Goal: Task Accomplishment & Management: Use online tool/utility

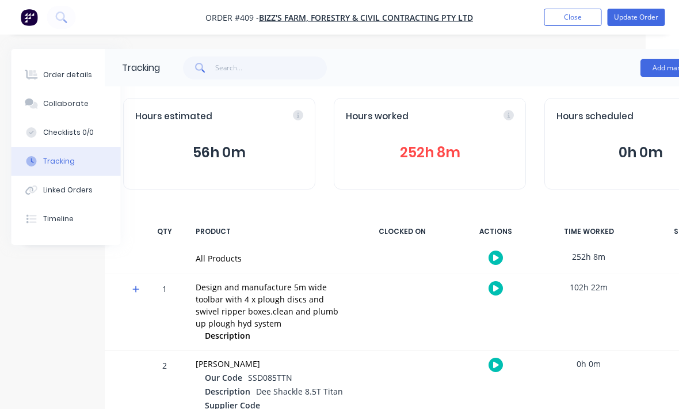
click at [661, 72] on button "Add manual time entry" at bounding box center [689, 68] width 97 height 18
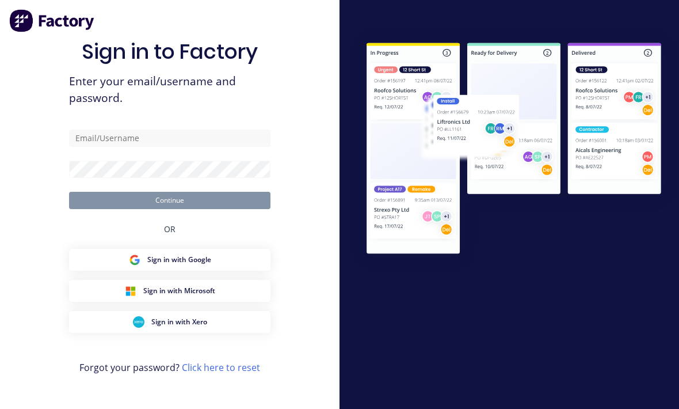
click at [510, 112] on img at bounding box center [514, 149] width 330 height 246
click at [107, 147] on input "text" at bounding box center [170, 138] width 202 height 17
type input "reghurley2003@gmail.com"
click at [170, 209] on button "Continue" at bounding box center [170, 200] width 202 height 17
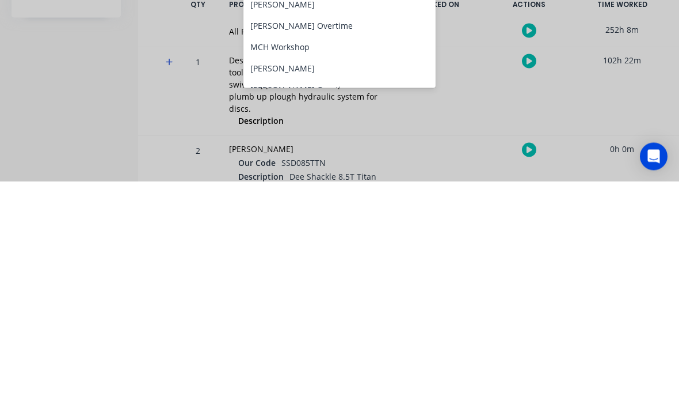
scroll to position [70, 0]
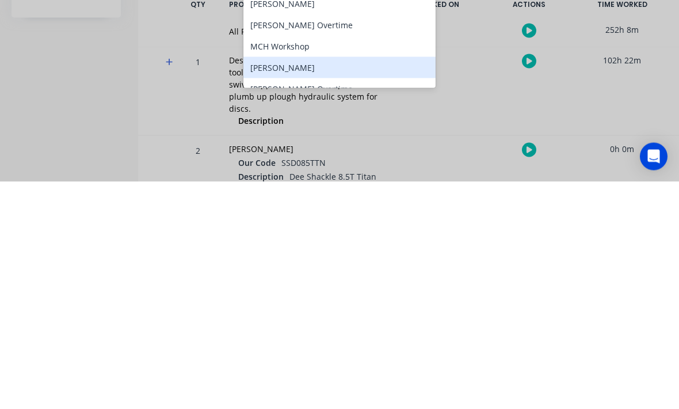
click at [329, 284] on div "[PERSON_NAME]" at bounding box center [340, 294] width 192 height 21
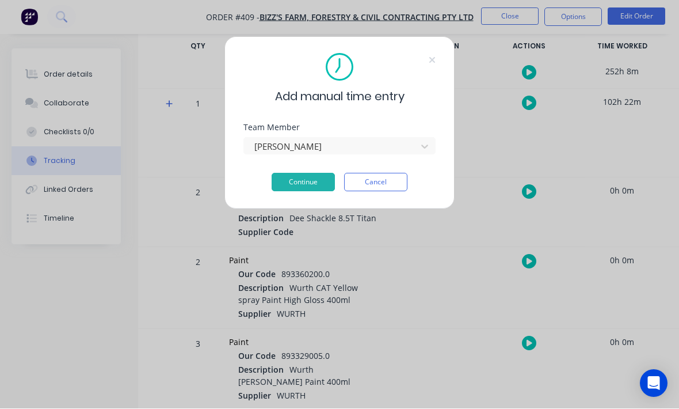
click at [317, 188] on button "Continue" at bounding box center [303, 182] width 63 height 18
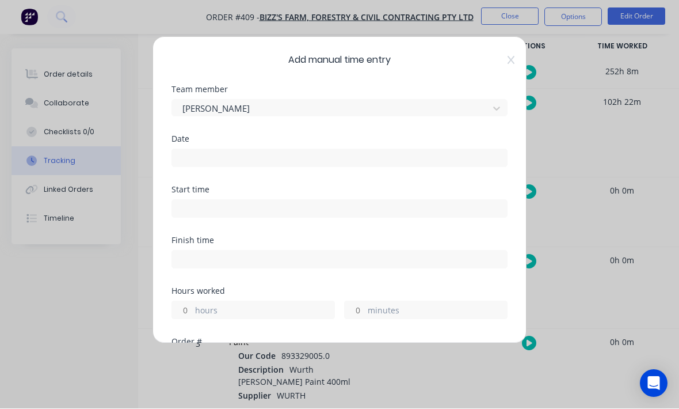
click at [332, 164] on input at bounding box center [339, 158] width 335 height 17
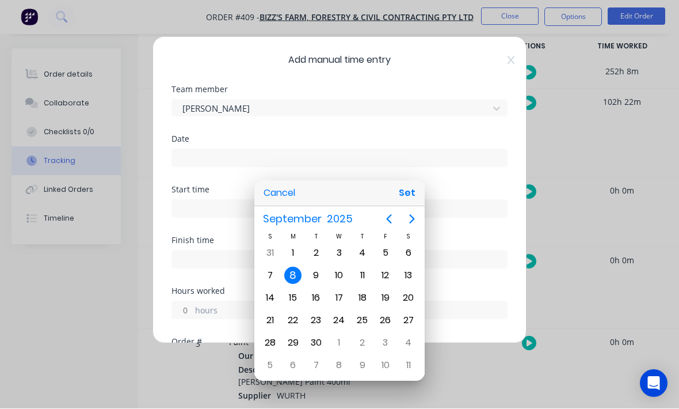
click at [410, 197] on button "Set" at bounding box center [407, 193] width 26 height 21
type input "08/09/2025"
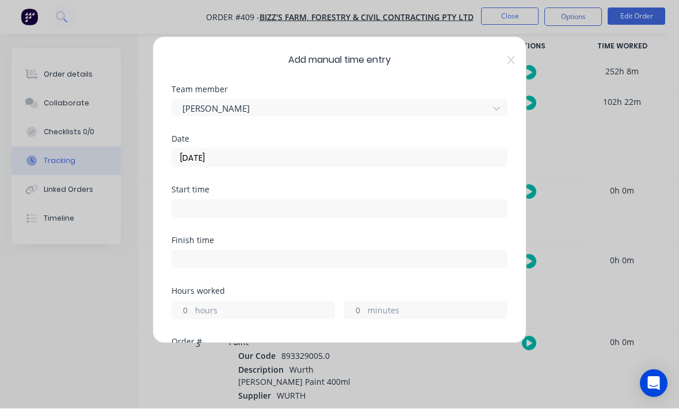
click at [333, 206] on input at bounding box center [339, 208] width 335 height 17
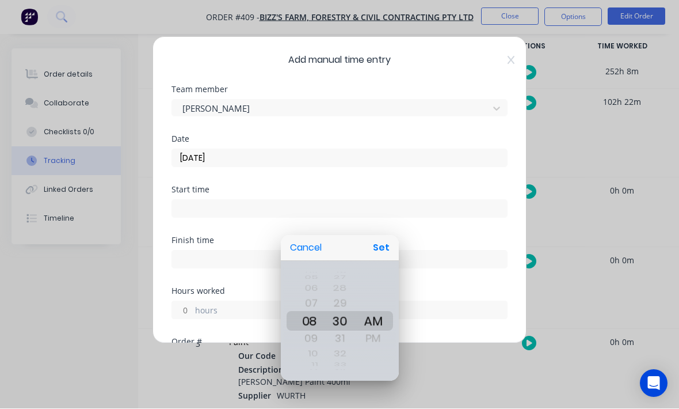
click at [383, 242] on button "Set" at bounding box center [381, 248] width 26 height 21
type input "08:30 AM"
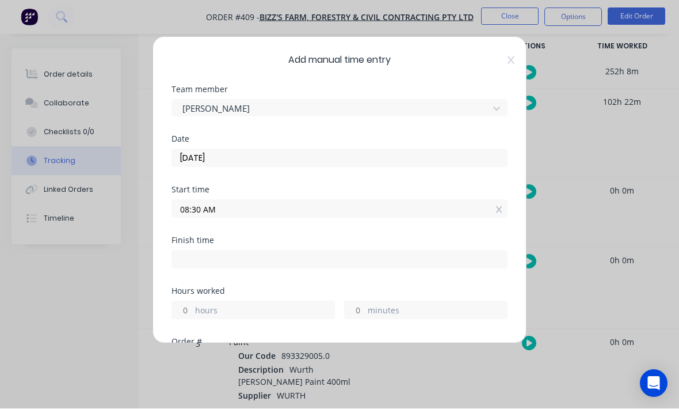
click at [307, 258] on input at bounding box center [339, 259] width 335 height 17
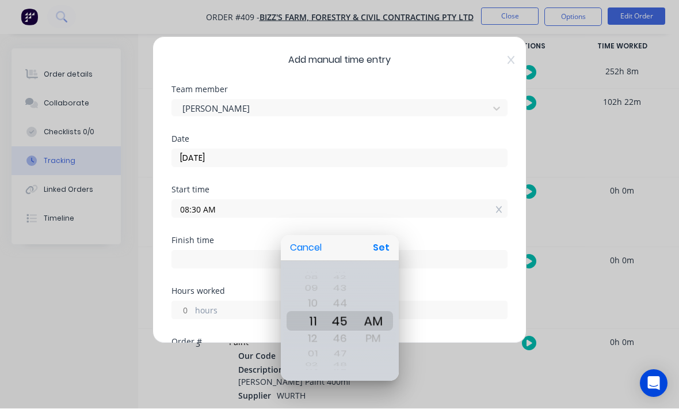
click at [389, 243] on button "Set" at bounding box center [381, 248] width 26 height 21
type input "11:45 AM"
type input "3"
type input "15"
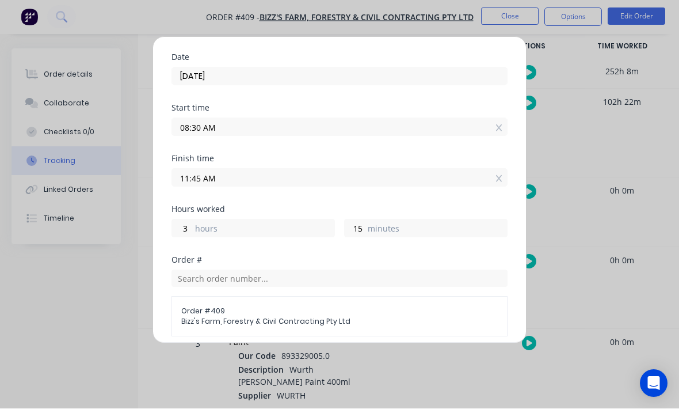
scroll to position [70, 0]
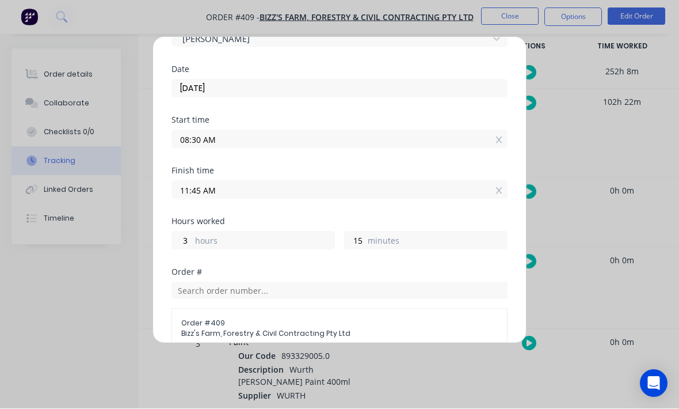
click at [329, 192] on input "11:45 AM" at bounding box center [339, 189] width 335 height 17
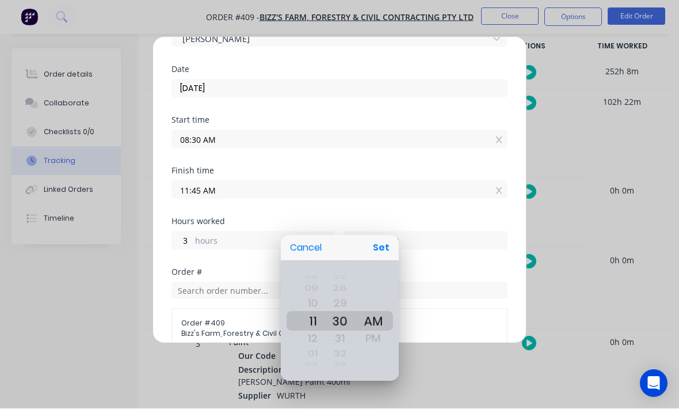
click at [385, 241] on button "Set" at bounding box center [381, 248] width 26 height 21
type input "11:30 AM"
type input "0"
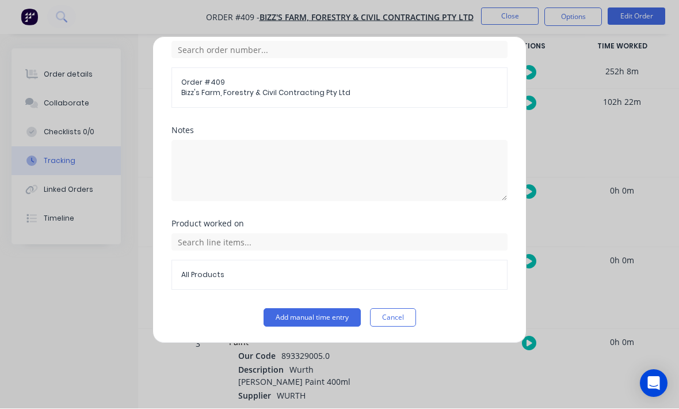
scroll to position [310, 0]
click at [336, 320] on button "Add manual time entry" at bounding box center [312, 318] width 97 height 18
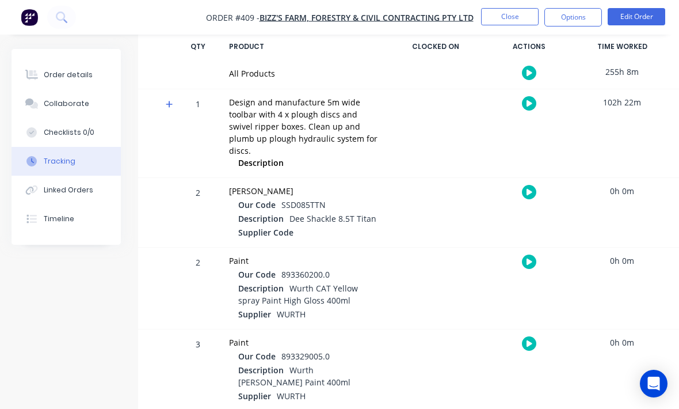
scroll to position [137, 9]
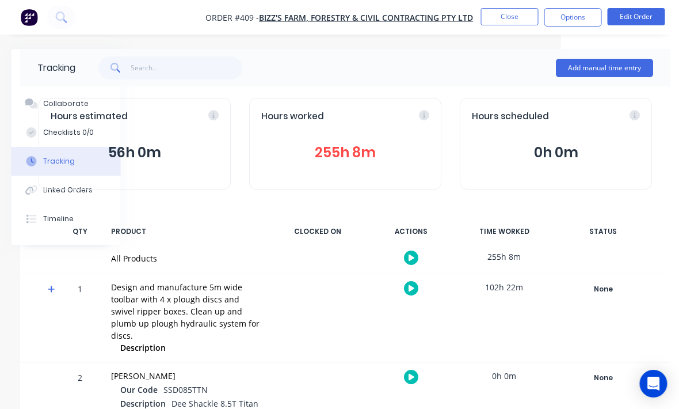
click at [630, 16] on button "Edit Order" at bounding box center [637, 16] width 58 height 17
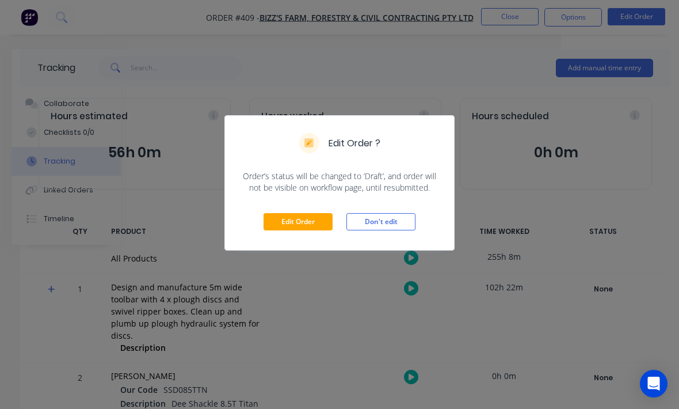
click at [283, 229] on button "Edit Order" at bounding box center [298, 221] width 69 height 17
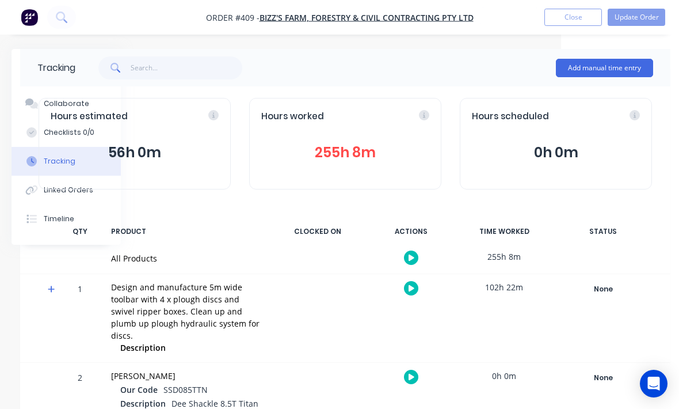
click at [284, 231] on div "Edit Order ? Order’s status will be changed to ‘Draft’, and order will not be v…" at bounding box center [339, 204] width 679 height 409
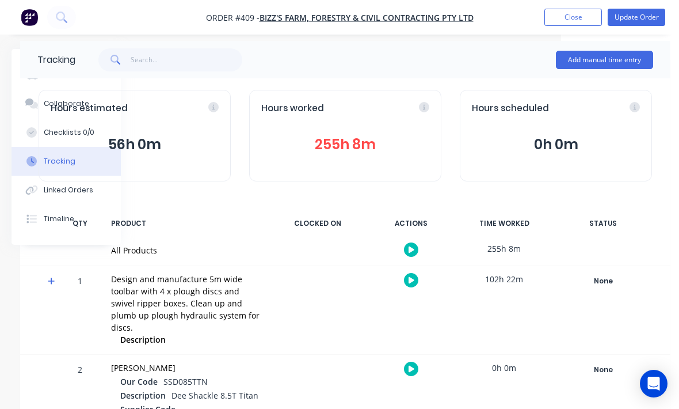
scroll to position [0, 117]
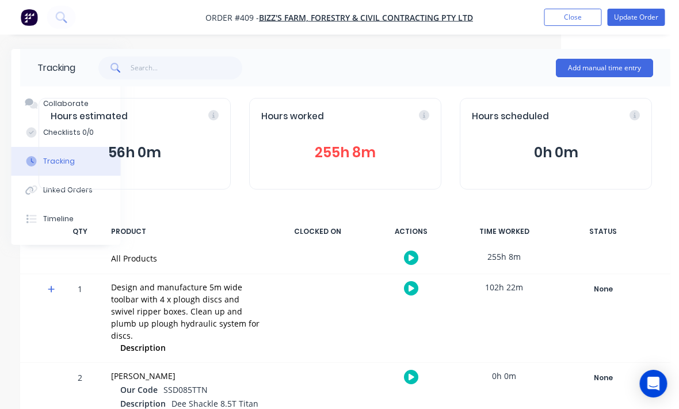
click at [71, 102] on div "Hours estimated 56h 0m" at bounding box center [135, 144] width 192 height 92
click at [66, 69] on div "Tracking" at bounding box center [57, 68] width 38 height 14
click at [79, 101] on div "Hours estimated 56h 0m" at bounding box center [135, 144] width 192 height 92
click at [63, 222] on div "QTY" at bounding box center [80, 231] width 35 height 24
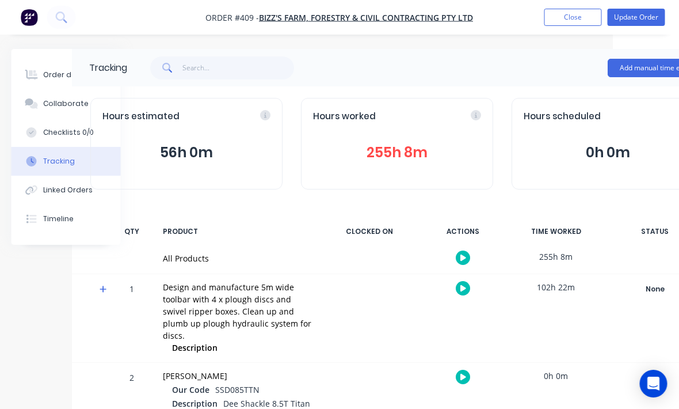
scroll to position [0, 0]
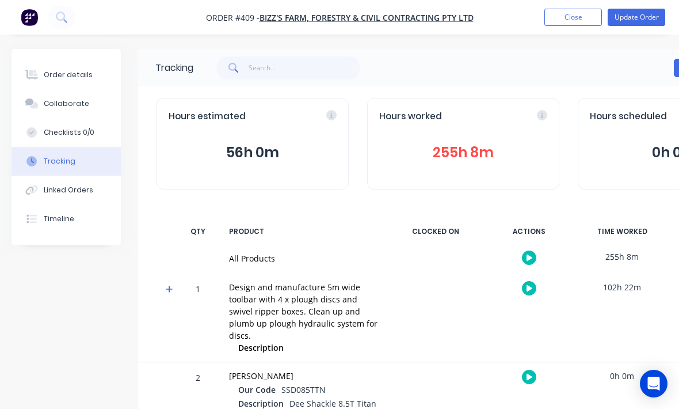
click at [75, 72] on div "Order details" at bounding box center [68, 75] width 49 height 10
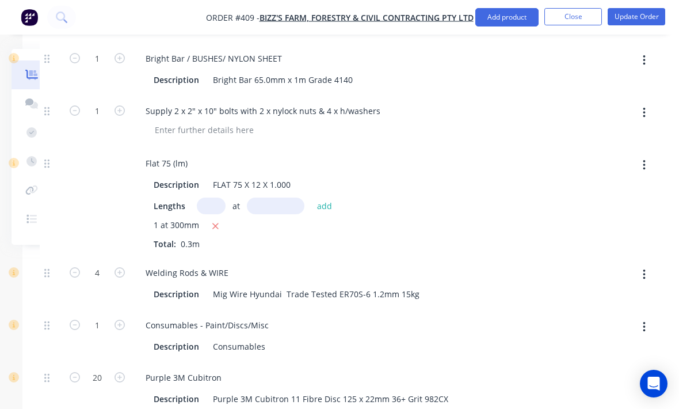
scroll to position [1496, 116]
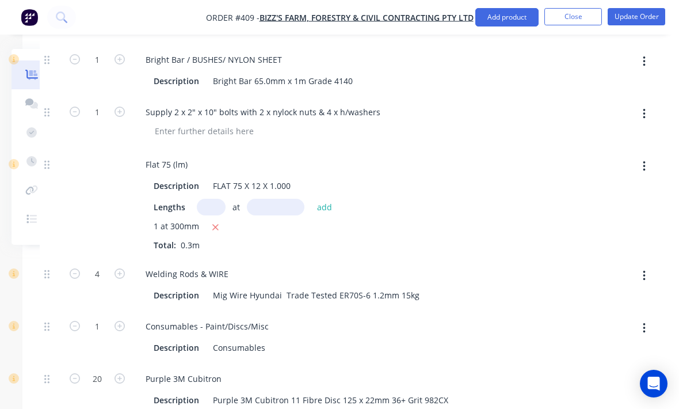
click at [193, 245] on div "1 at 300mm Total: 0.3m" at bounding box center [362, 235] width 417 height 31
click at [647, 175] on button "button" at bounding box center [644, 166] width 27 height 21
click at [493, 251] on div "1 at 300mm Total: 0.3m" at bounding box center [362, 235] width 417 height 31
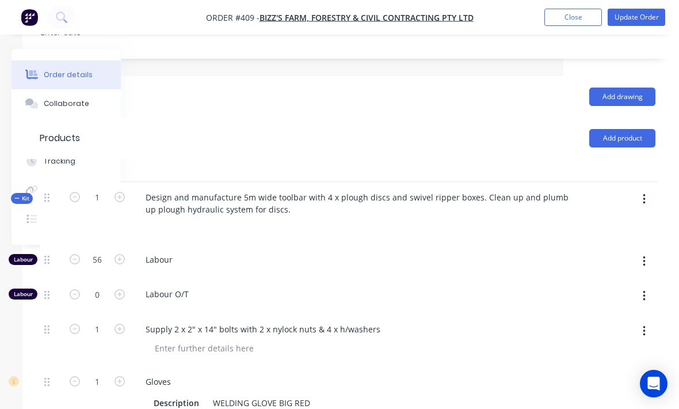
scroll to position [387, 116]
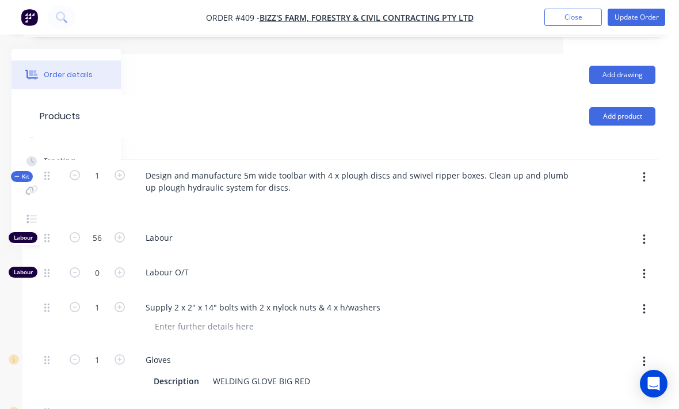
click at [644, 183] on icon "button" at bounding box center [644, 177] width 2 height 10
click at [614, 216] on div "Add product to kit" at bounding box center [603, 207] width 89 height 17
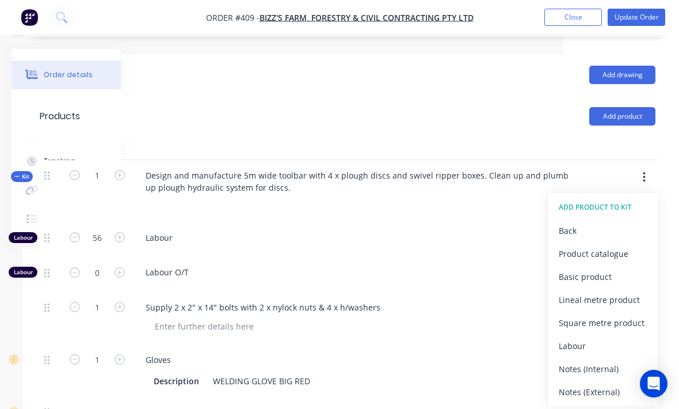
click at [607, 262] on div "Product catalogue" at bounding box center [603, 253] width 89 height 17
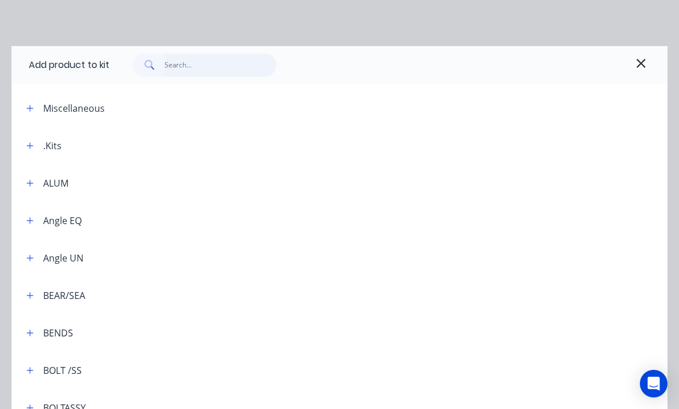
click at [187, 70] on input "text" at bounding box center [221, 65] width 112 height 23
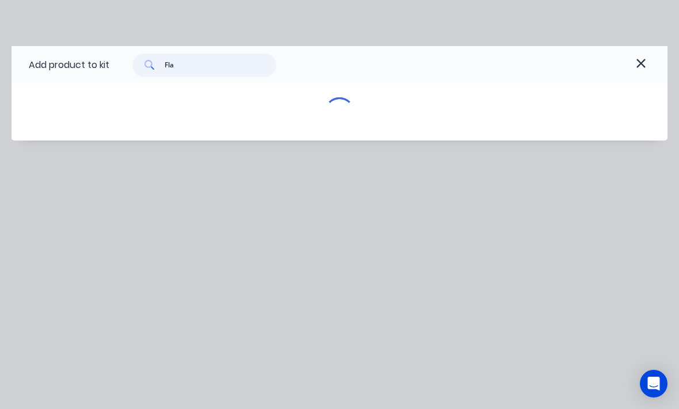
type input "Flat"
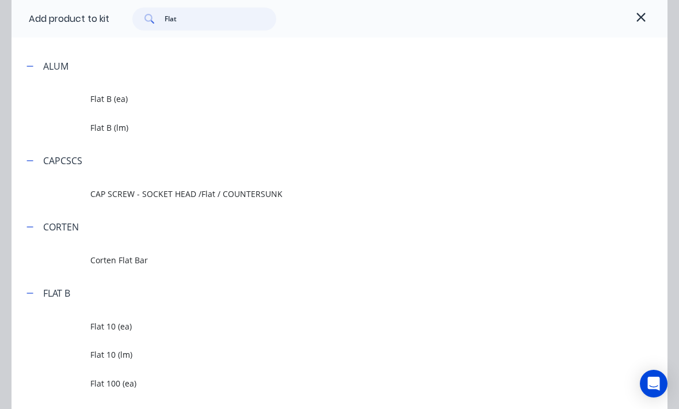
scroll to position [79, 0]
click at [96, 130] on span "Flat B (lm)" at bounding box center [321, 128] width 462 height 12
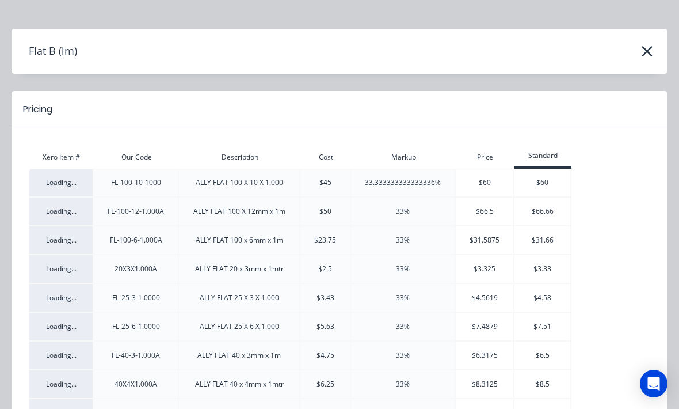
scroll to position [11, 0]
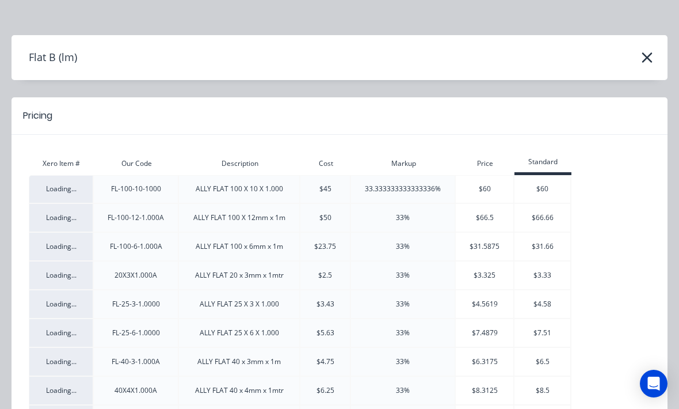
click at [648, 61] on icon "button" at bounding box center [647, 58] width 12 height 16
click at [648, 60] on icon "button" at bounding box center [647, 58] width 12 height 16
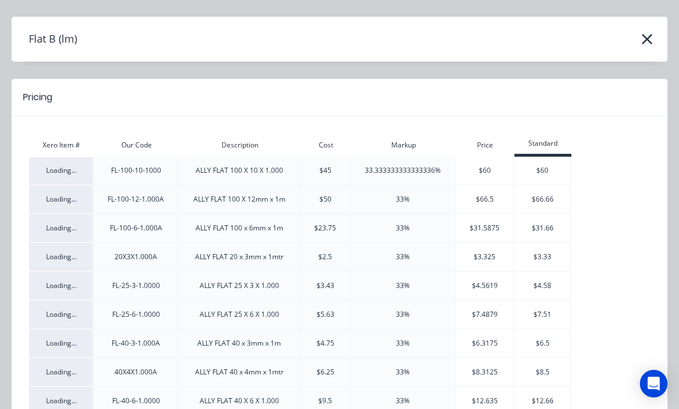
click at [652, 61] on div "Flat B (lm) Pricing Xero Item # Our Code Description Cost Markup Price Standard…" at bounding box center [340, 388] width 656 height 742
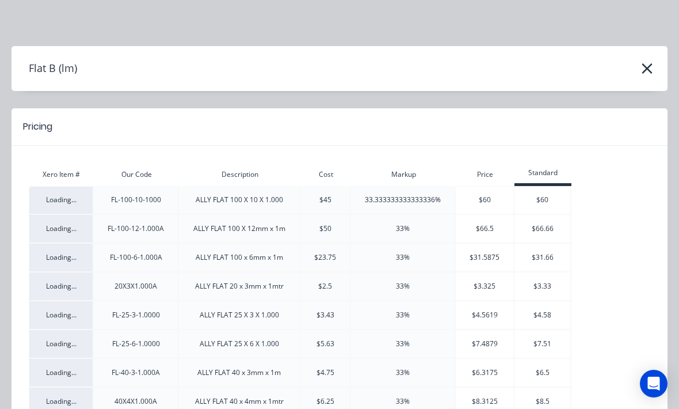
scroll to position [0, 0]
click at [652, 71] on icon "button" at bounding box center [647, 68] width 12 height 16
click at [651, 70] on icon "button" at bounding box center [647, 68] width 12 height 16
click at [654, 73] on button "button" at bounding box center [647, 68] width 18 height 18
click at [655, 75] on div "Flat B (lm)" at bounding box center [340, 69] width 656 height 22
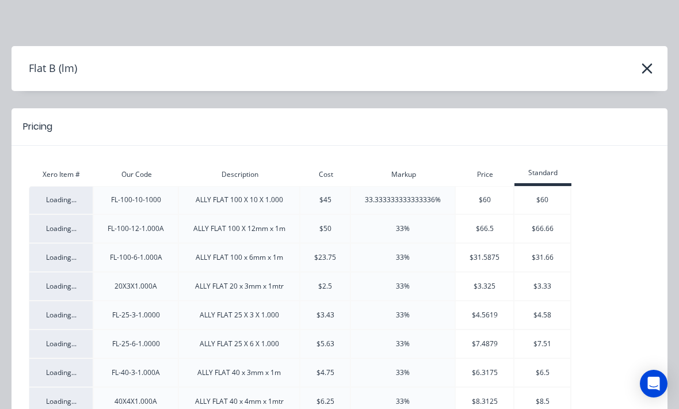
click at [647, 73] on icon "button" at bounding box center [647, 68] width 12 height 16
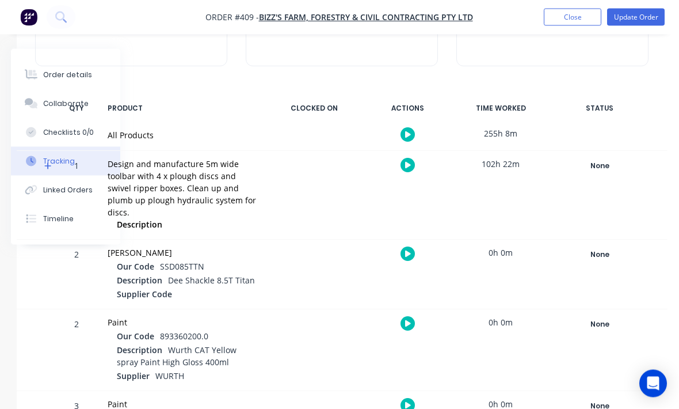
scroll to position [13, 109]
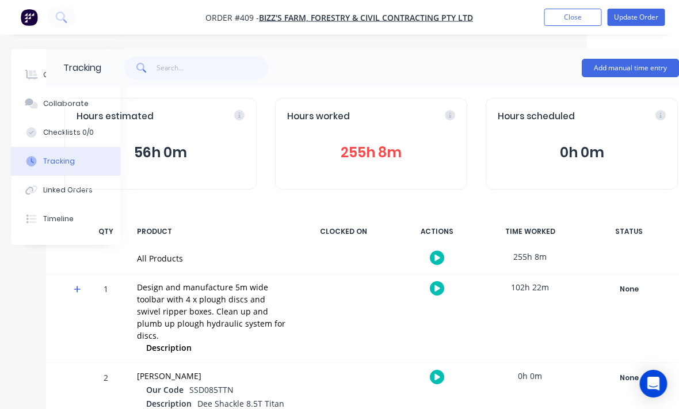
click at [44, 74] on div "Order details" at bounding box center [68, 75] width 49 height 10
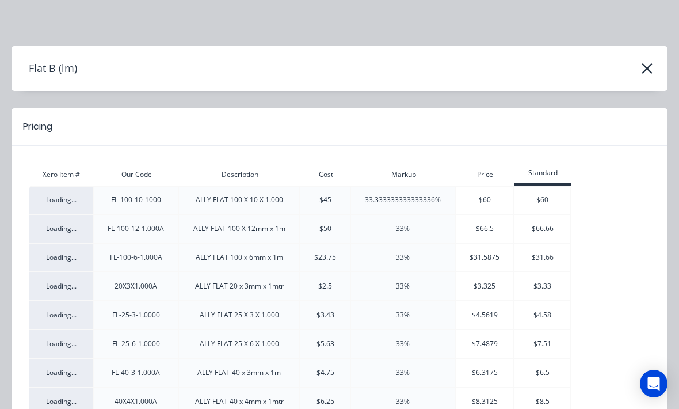
scroll to position [0, 89]
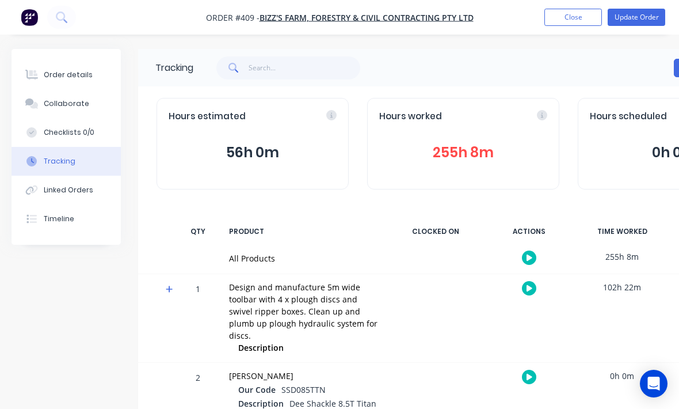
click at [43, 79] on button "Order details" at bounding box center [66, 74] width 109 height 29
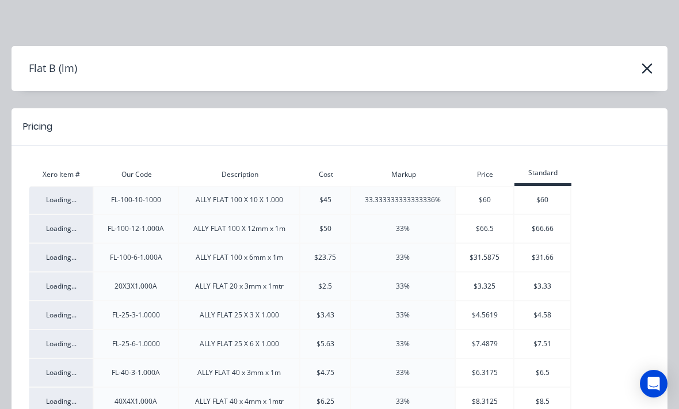
click at [639, 84] on header "Flat B (lm)" at bounding box center [340, 68] width 656 height 45
click at [638, 83] on header "Flat B (lm)" at bounding box center [340, 68] width 656 height 45
click at [645, 76] on icon "button" at bounding box center [647, 68] width 12 height 16
click at [645, 75] on icon "button" at bounding box center [647, 68] width 12 height 16
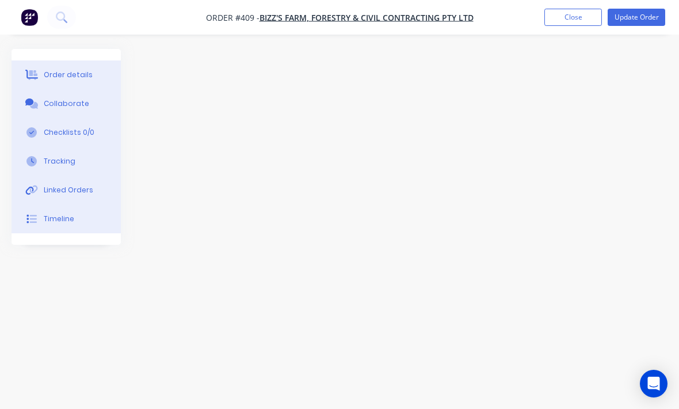
scroll to position [38, 120]
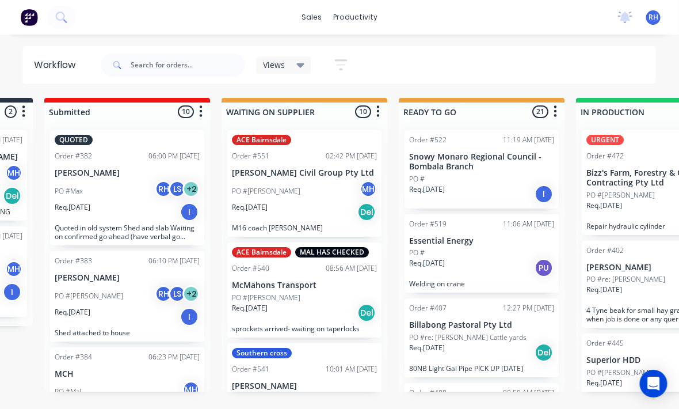
scroll to position [15, 191]
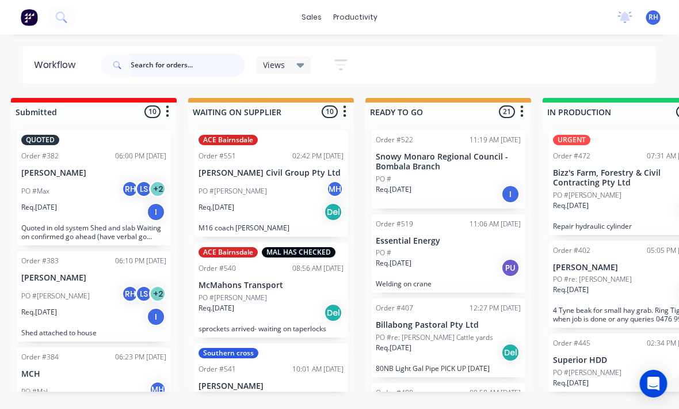
click at [171, 57] on input "text" at bounding box center [188, 65] width 114 height 23
type input "Biz"
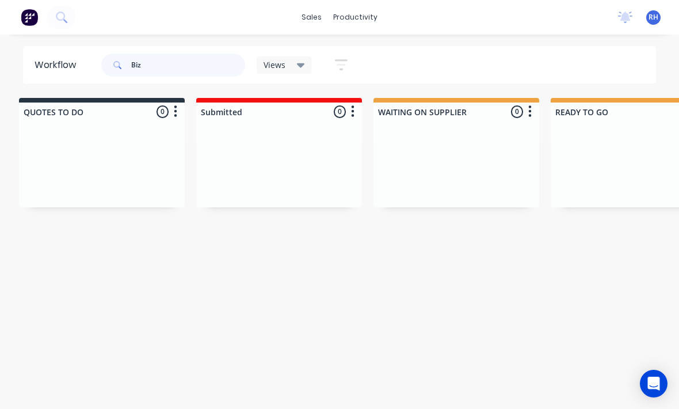
scroll to position [0, 0]
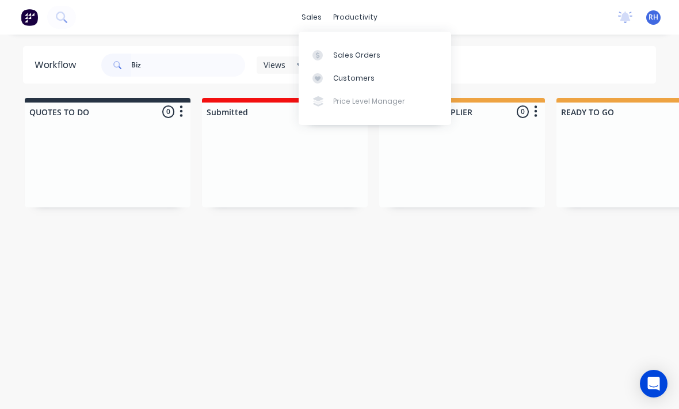
click at [381, 57] on link "Sales Orders" at bounding box center [375, 54] width 153 height 23
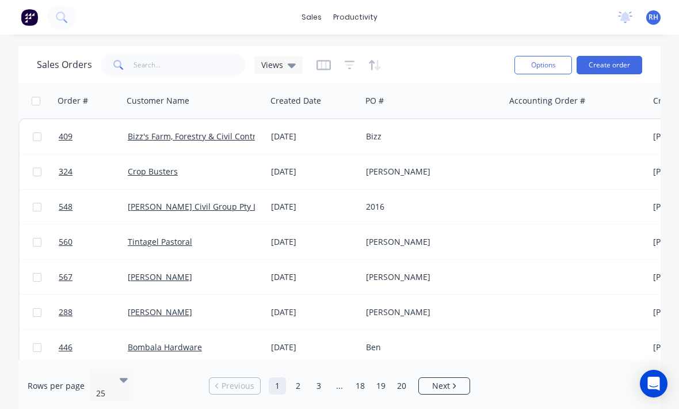
click at [460, 145] on div "Bizz" at bounding box center [433, 136] width 143 height 35
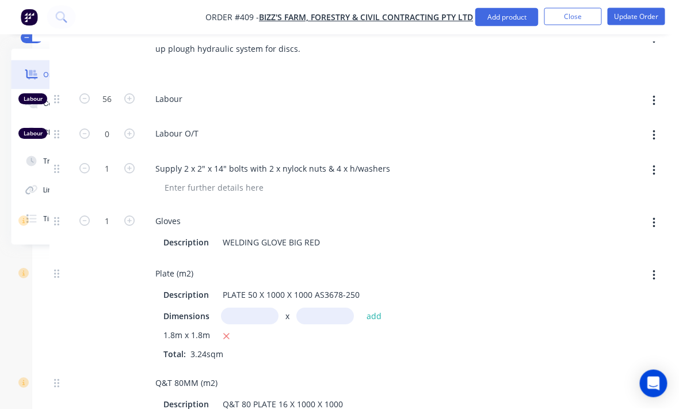
scroll to position [525, 121]
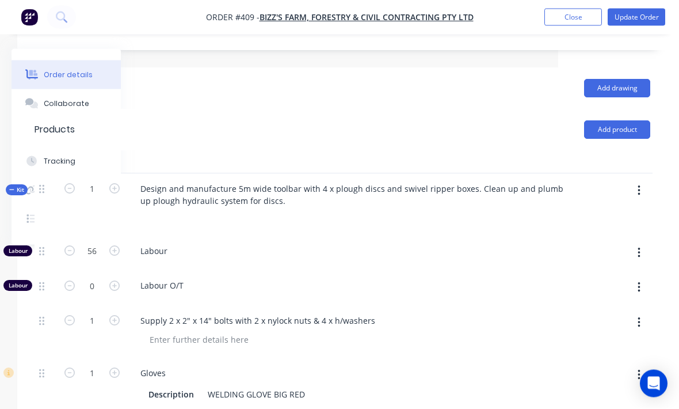
click at [641, 200] on button "button" at bounding box center [639, 191] width 27 height 21
click at [613, 227] on div "Add product to kit" at bounding box center [598, 220] width 89 height 17
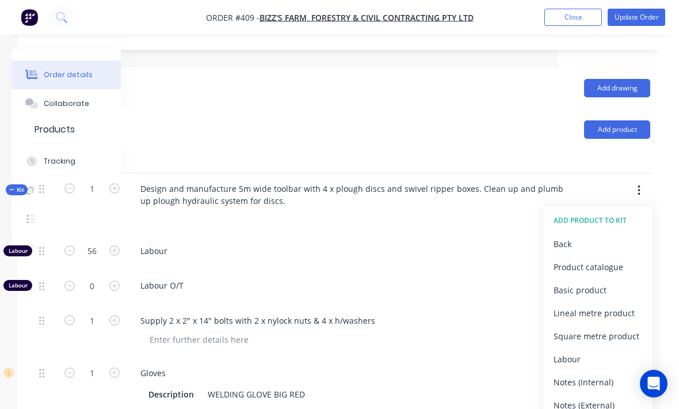
click at [604, 268] on div "Product catalogue" at bounding box center [598, 266] width 89 height 17
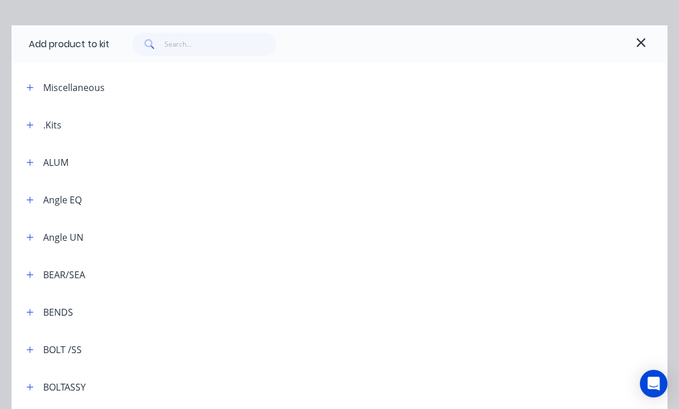
scroll to position [18, 0]
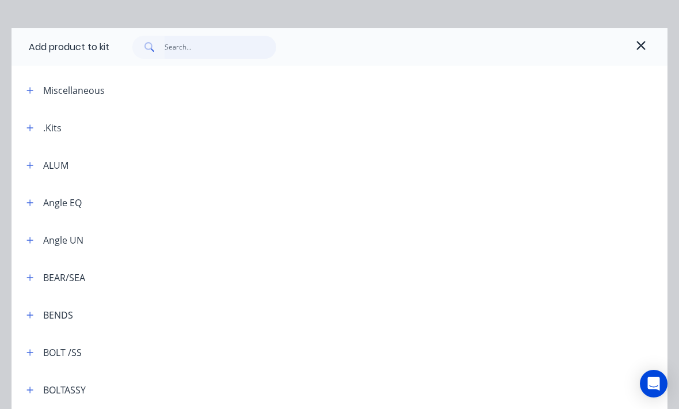
click at [165, 51] on input "text" at bounding box center [221, 47] width 112 height 23
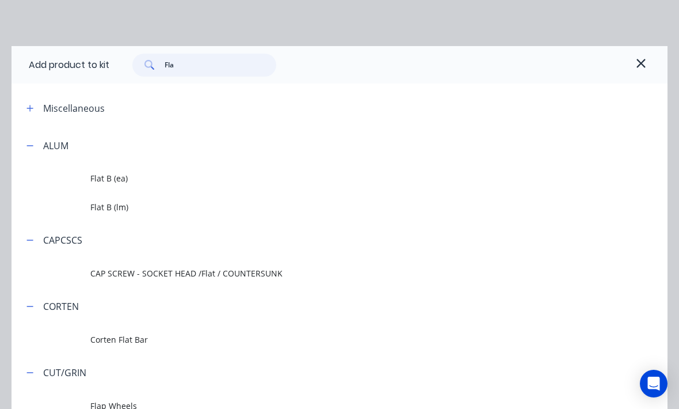
type input "Flat"
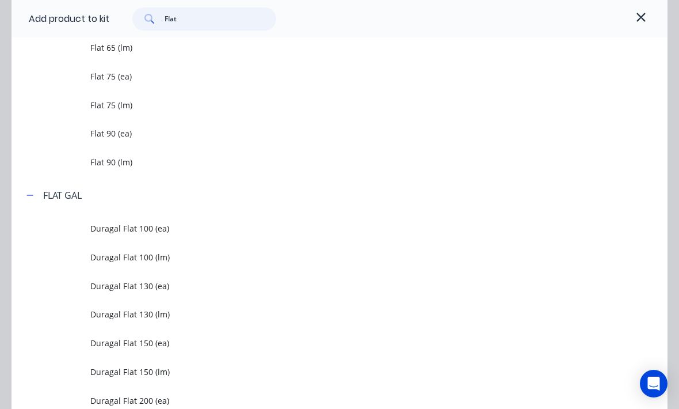
scroll to position [1335, 0]
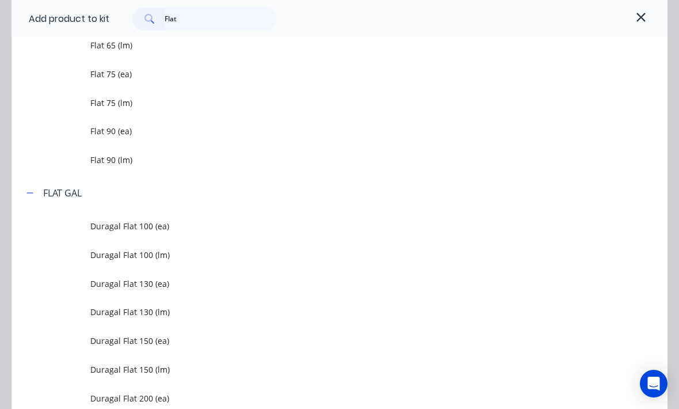
click at [89, 101] on td at bounding box center [51, 102] width 79 height 29
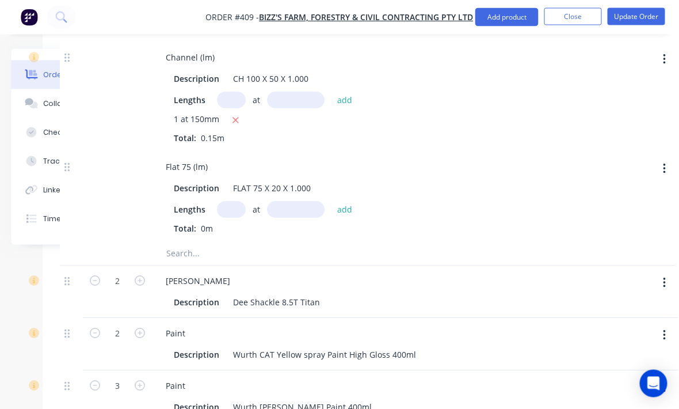
scroll to position [2774, 95]
click at [224, 217] on input "text" at bounding box center [232, 208] width 29 height 17
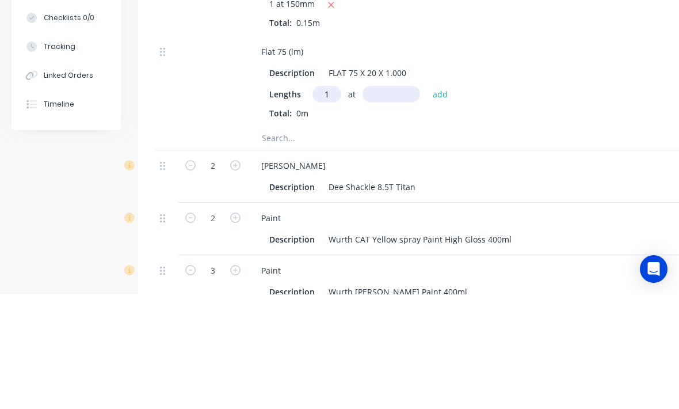
type input "1"
click at [393, 200] on input "text" at bounding box center [392, 208] width 58 height 17
type input "200"
click at [438, 201] on button "add" at bounding box center [440, 209] width 27 height 16
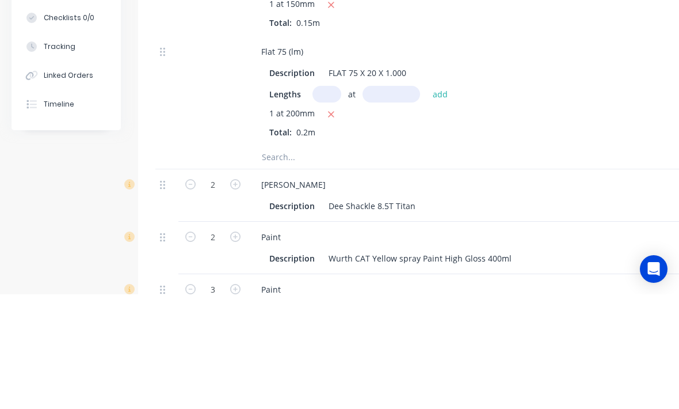
click at [439, 201] on button "add" at bounding box center [440, 209] width 27 height 16
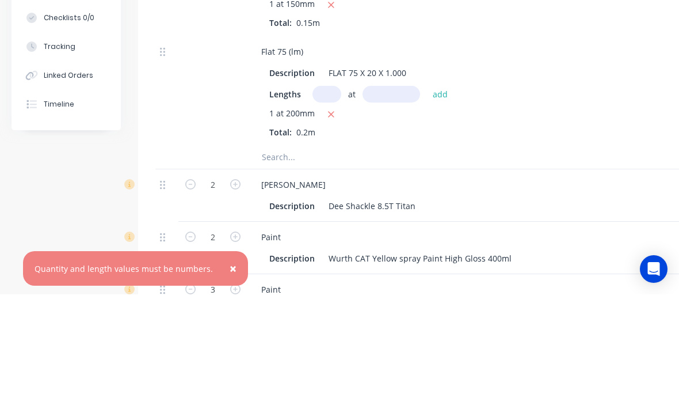
click at [538, 291] on div "Dee Shackle" at bounding box center [477, 299] width 451 height 17
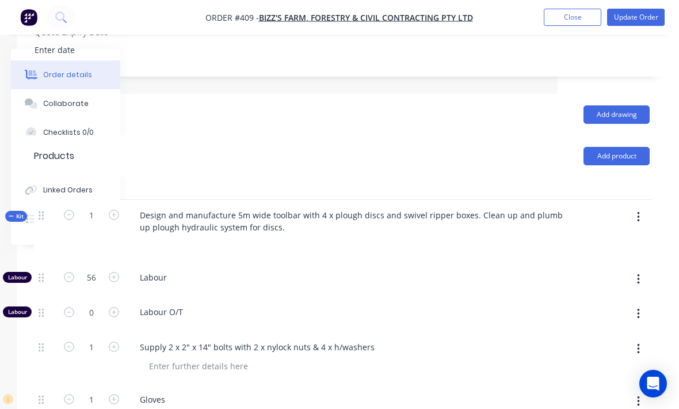
scroll to position [345, 121]
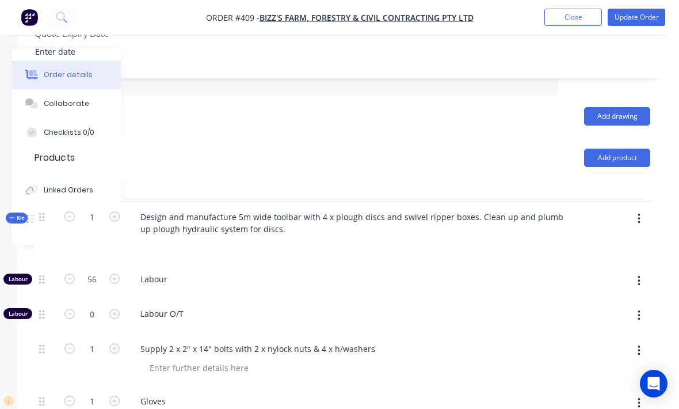
click at [635, 227] on button "button" at bounding box center [639, 218] width 27 height 21
click at [619, 255] on div "Add product to kit" at bounding box center [598, 249] width 89 height 17
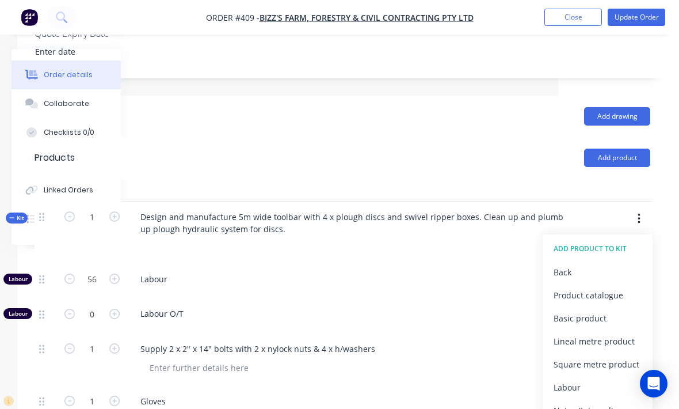
click at [606, 303] on div "Product catalogue" at bounding box center [598, 295] width 89 height 17
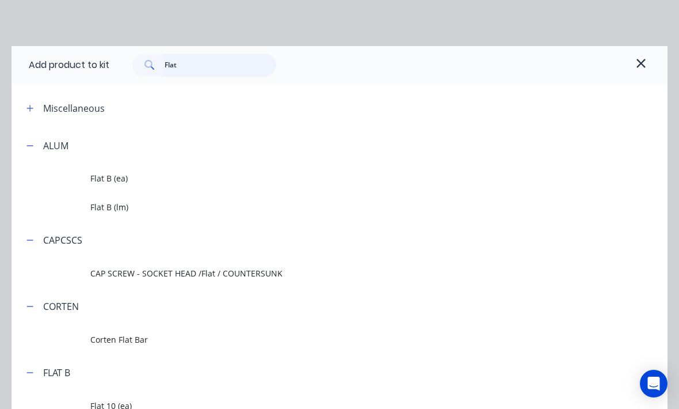
click at [215, 63] on input "Flat" at bounding box center [221, 65] width 112 height 23
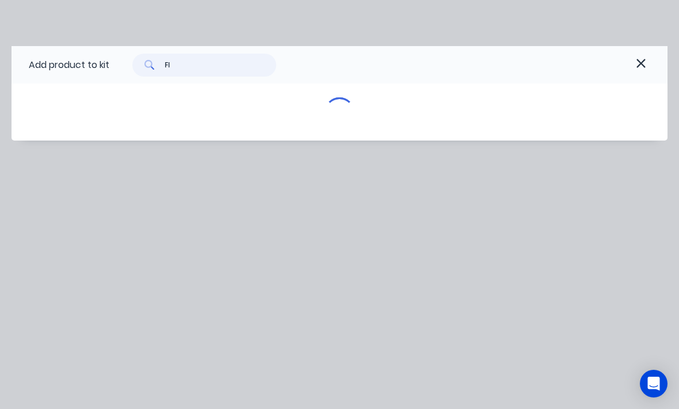
type input "F"
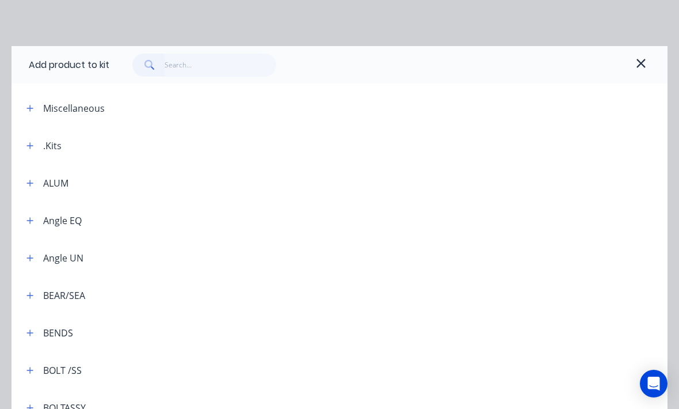
click at [560, 50] on div "Add product to kit" at bounding box center [340, 64] width 656 height 37
click at [633, 66] on button "button" at bounding box center [641, 65] width 18 height 18
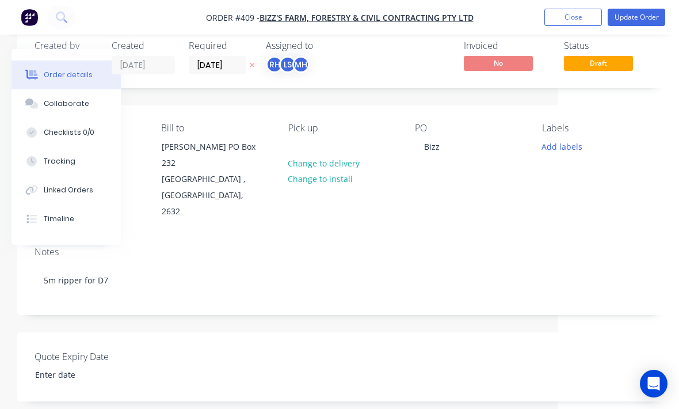
scroll to position [0, 121]
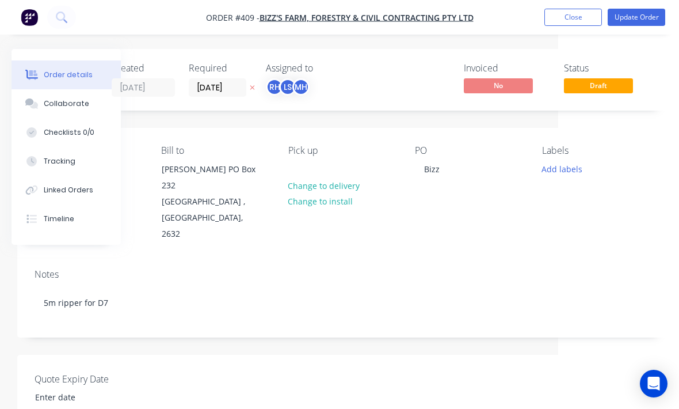
click at [58, 70] on div "Order details" at bounding box center [68, 75] width 49 height 10
click at [52, 80] on button "Order details" at bounding box center [66, 74] width 109 height 29
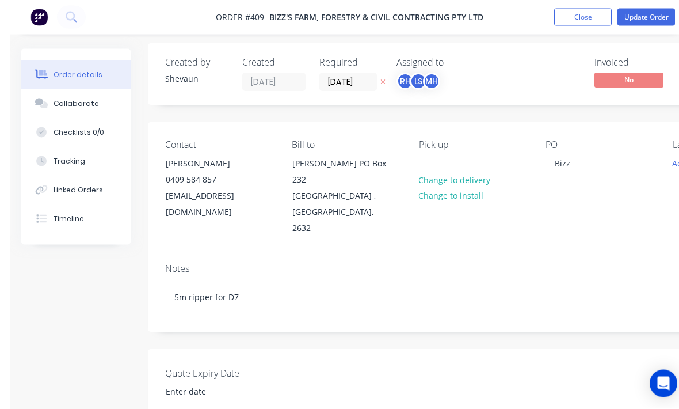
scroll to position [17, 0]
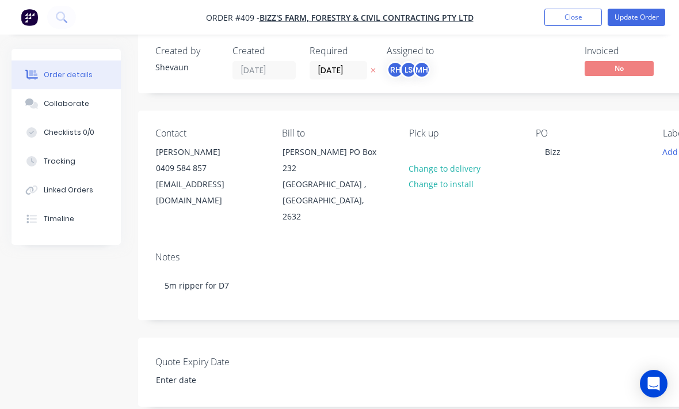
click at [659, 20] on button "Update Order" at bounding box center [637, 17] width 58 height 17
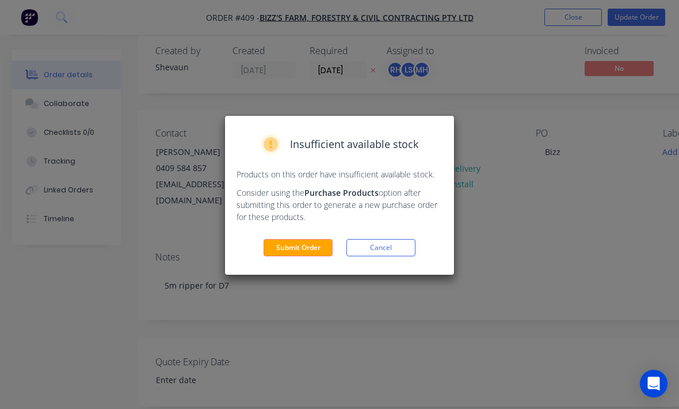
click at [314, 252] on button "Submit Order" at bounding box center [298, 247] width 69 height 17
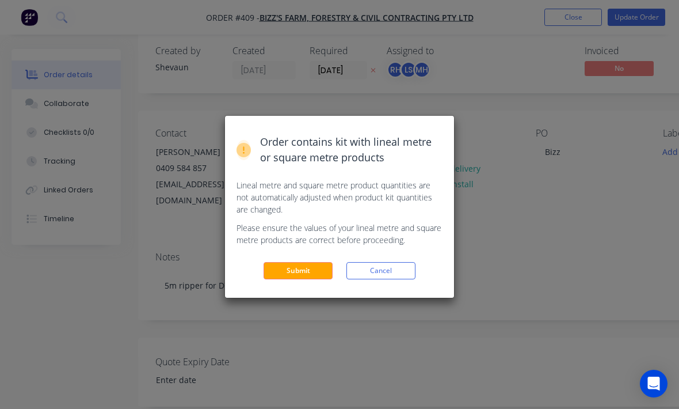
click at [287, 279] on button "Submit" at bounding box center [298, 270] width 69 height 17
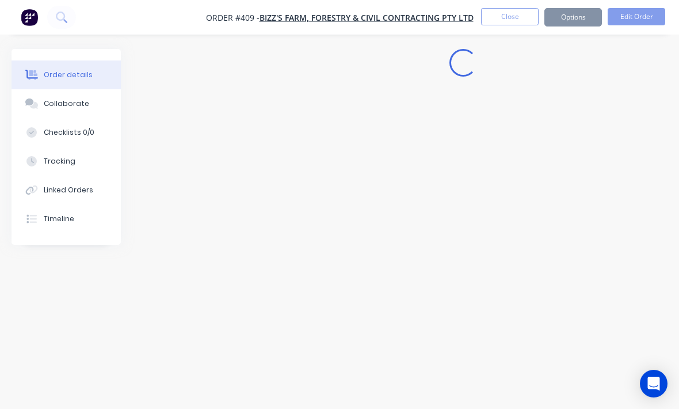
scroll to position [0, 0]
click at [291, 283] on div "Loading..." at bounding box center [400, 182] width 777 height 267
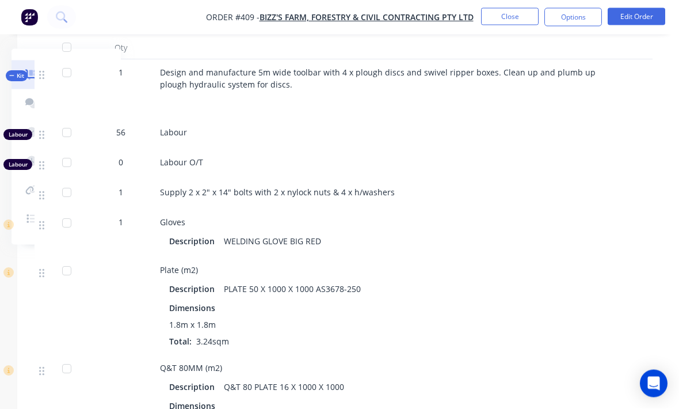
scroll to position [423, 121]
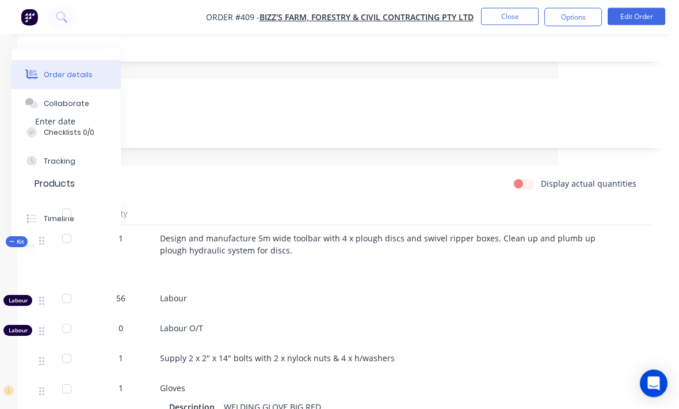
click at [636, 14] on button "Edit Order" at bounding box center [637, 16] width 58 height 17
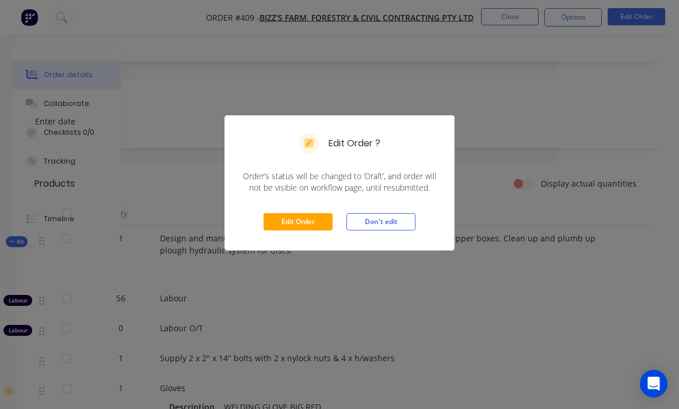
click at [310, 229] on button "Edit Order" at bounding box center [298, 221] width 69 height 17
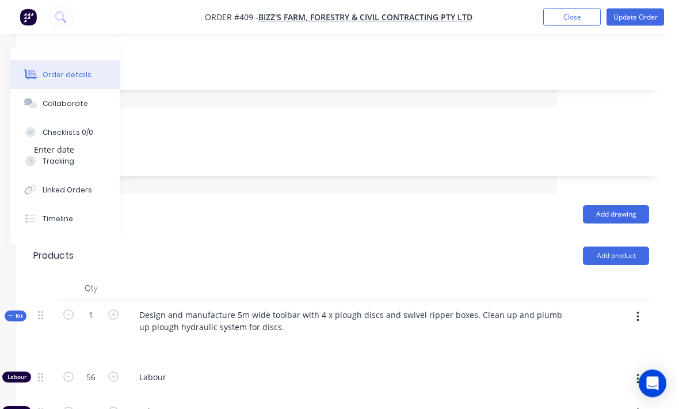
scroll to position [306, 121]
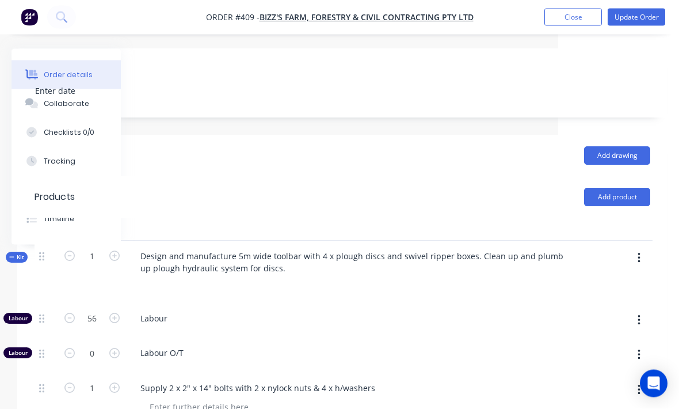
click at [639, 264] on icon "button" at bounding box center [639, 258] width 3 height 13
click at [610, 291] on div "Add product to kit" at bounding box center [598, 288] width 89 height 17
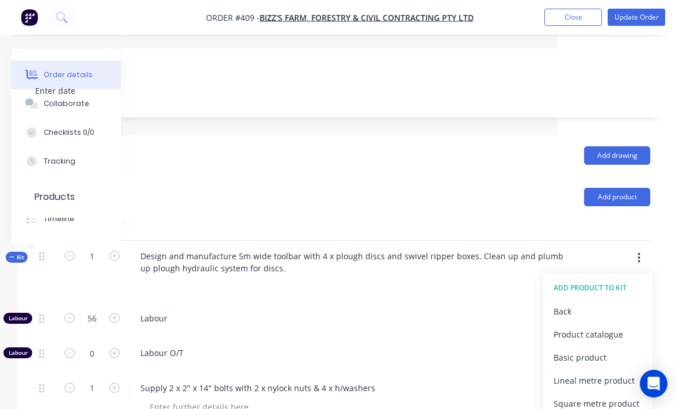
click at [602, 339] on div "Product catalogue" at bounding box center [598, 334] width 89 height 17
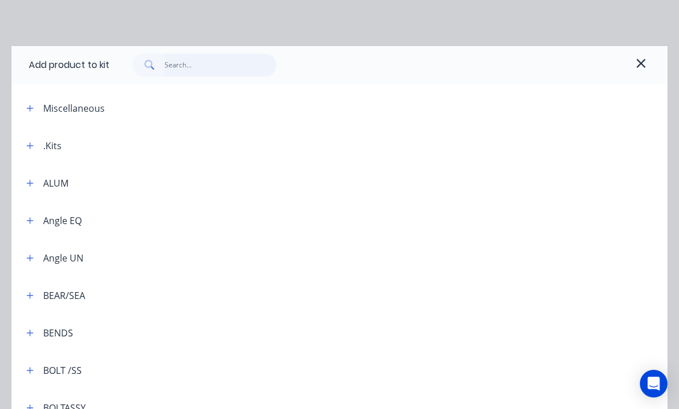
click at [236, 64] on input "text" at bounding box center [221, 65] width 112 height 23
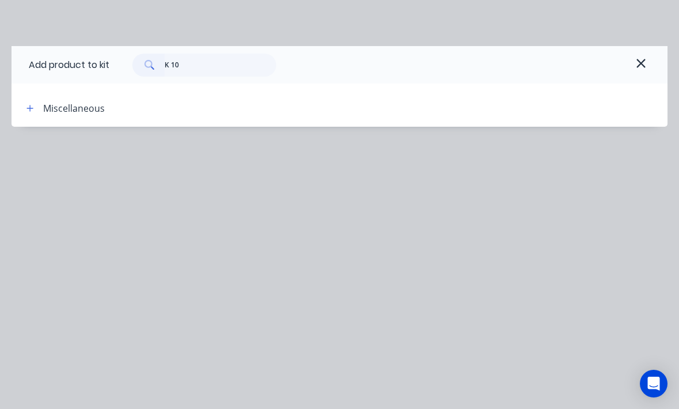
click at [62, 100] on header "Miscellaneous" at bounding box center [340, 107] width 656 height 37
click at [56, 105] on div "Miscellaneous" at bounding box center [74, 108] width 62 height 14
click at [73, 112] on div "Miscellaneous" at bounding box center [74, 108] width 62 height 14
click at [41, 104] on div "Miscellaneous" at bounding box center [86, 108] width 139 height 14
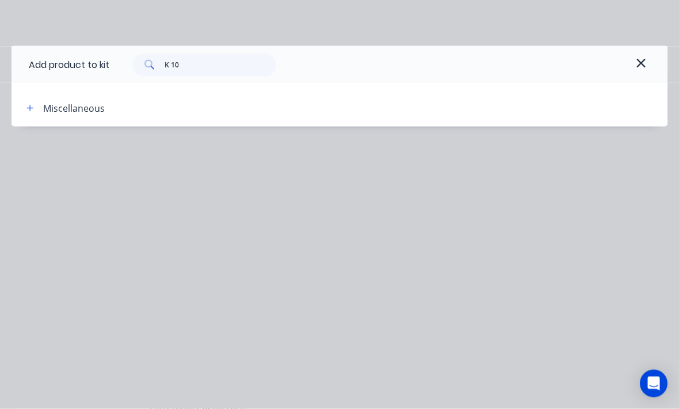
click at [35, 111] on button "button" at bounding box center [30, 108] width 14 height 14
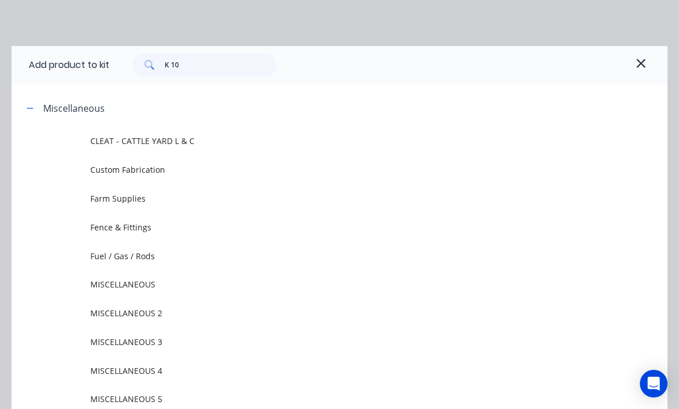
click at [38, 115] on div "Miscellaneous" at bounding box center [86, 108] width 139 height 14
click at [233, 62] on input "K 10" at bounding box center [221, 65] width 112 height 23
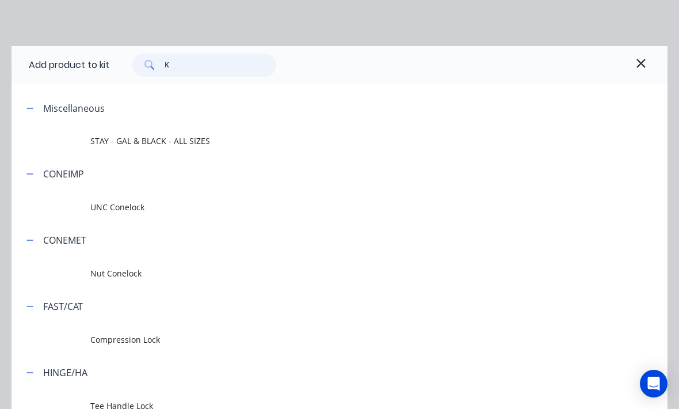
type input "K"
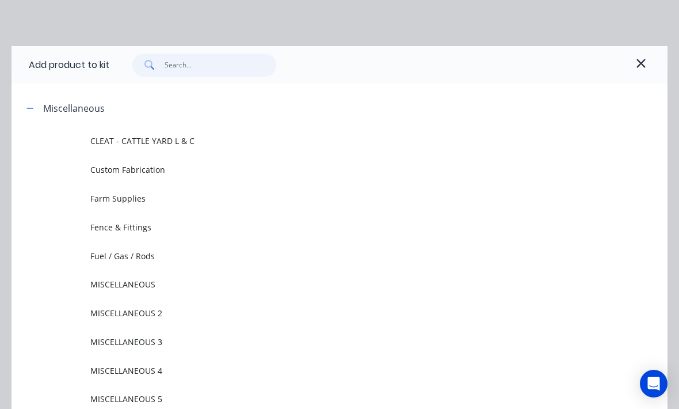
type input "S"
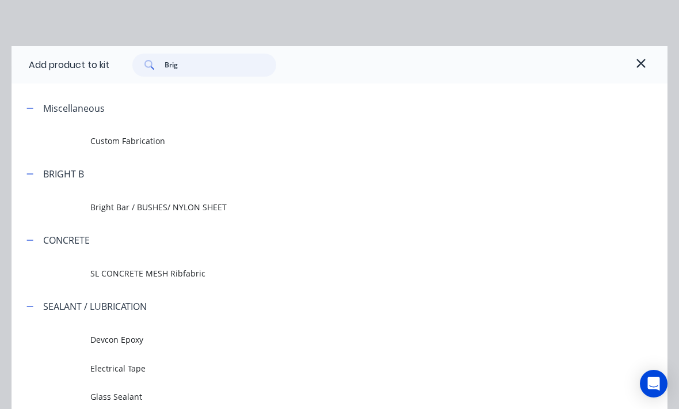
type input "Brigh"
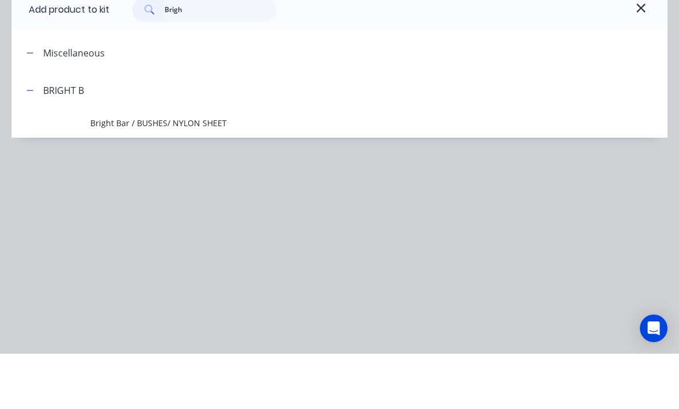
click at [113, 172] on span "Bright Bar / BUSHES/ NYLON SHEET" at bounding box center [321, 178] width 462 height 12
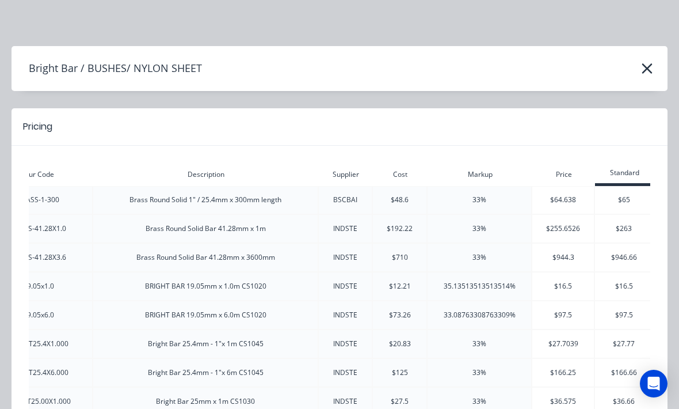
scroll to position [0, 0]
click at [644, 69] on icon "button" at bounding box center [647, 68] width 12 height 16
click at [656, 65] on button "button" at bounding box center [647, 68] width 18 height 18
click at [657, 67] on div "Bright Bar / BUSHES/ NYLON SHEET" at bounding box center [340, 69] width 656 height 22
click at [645, 68] on icon "button" at bounding box center [647, 68] width 12 height 16
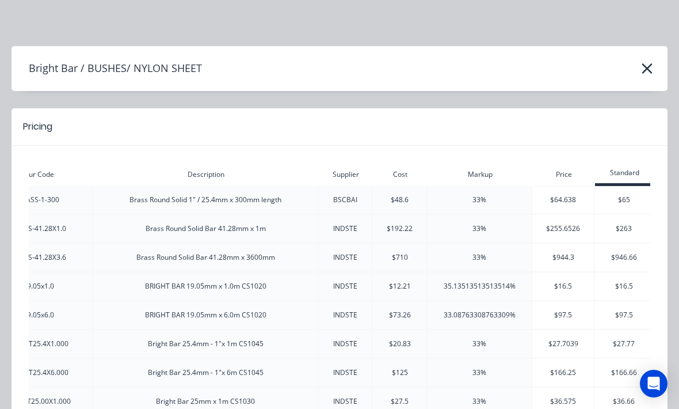
click at [645, 67] on icon "button" at bounding box center [647, 68] width 10 height 10
click at [648, 65] on icon "button" at bounding box center [647, 68] width 12 height 16
click at [653, 65] on button "button" at bounding box center [647, 68] width 18 height 18
click at [653, 64] on icon "button" at bounding box center [647, 68] width 12 height 16
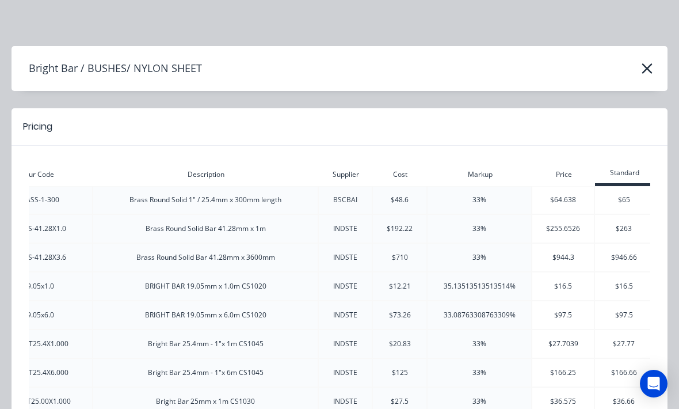
click at [656, 62] on div "Bright Bar / BUSHES/ NYLON SHEET" at bounding box center [340, 69] width 656 height 22
click at [653, 74] on button "button" at bounding box center [647, 68] width 18 height 18
click at [635, 68] on div "Bright Bar / BUSHES/ NYLON SHEET" at bounding box center [340, 69] width 656 height 22
click at [638, 64] on button "button" at bounding box center [647, 68] width 18 height 18
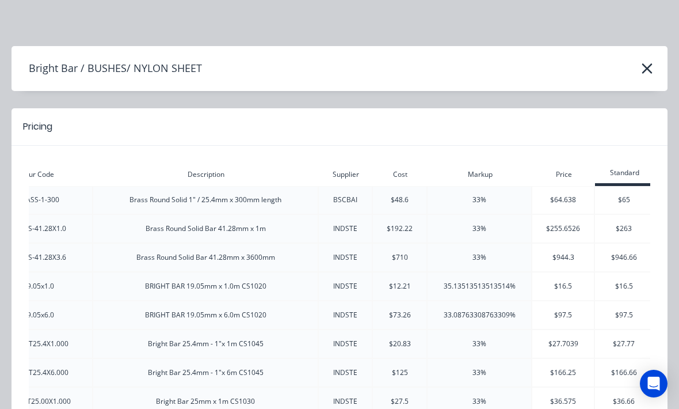
click at [638, 63] on div "Bright Bar / BUSHES/ NYLON SHEET" at bounding box center [340, 69] width 656 height 22
click at [651, 71] on icon "button" at bounding box center [647, 68] width 10 height 10
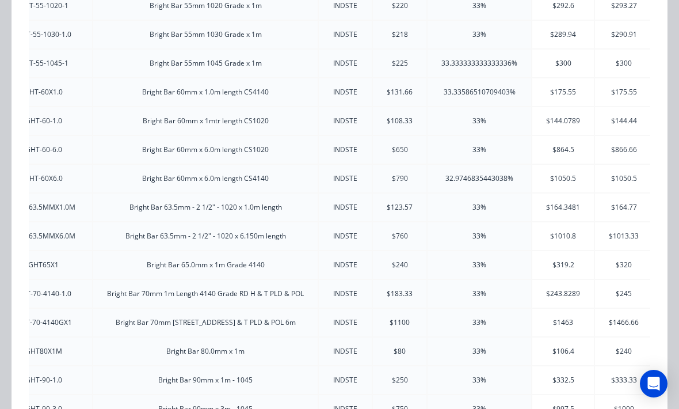
scroll to position [885, 0]
click at [355, 403] on div "INDSTE" at bounding box center [345, 408] width 53 height 10
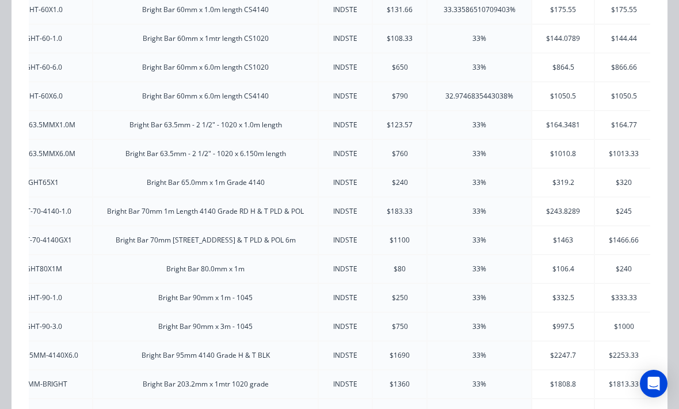
scroll to position [959, 0]
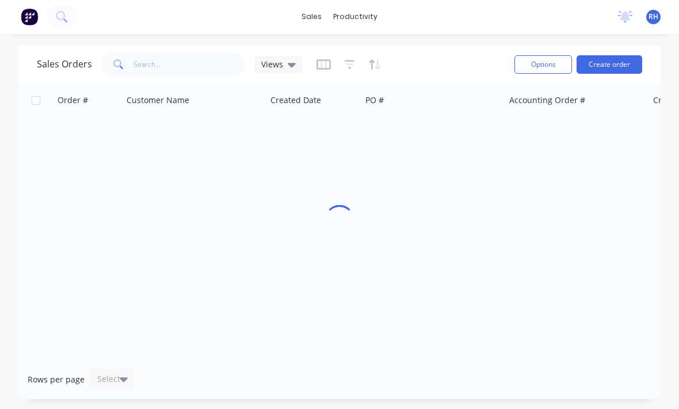
scroll to position [39, 0]
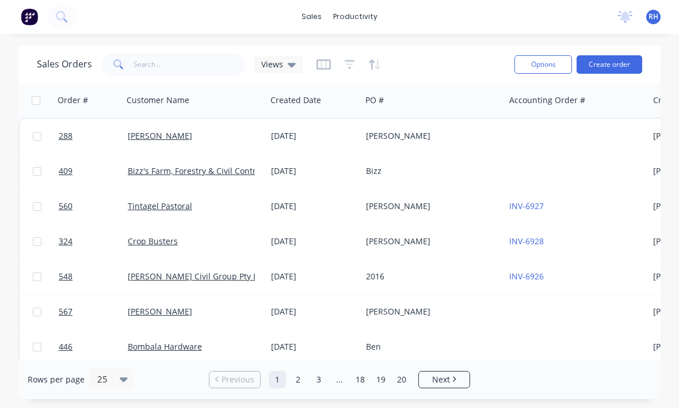
click at [365, 51] on div "Sales Orders Views" at bounding box center [271, 65] width 469 height 28
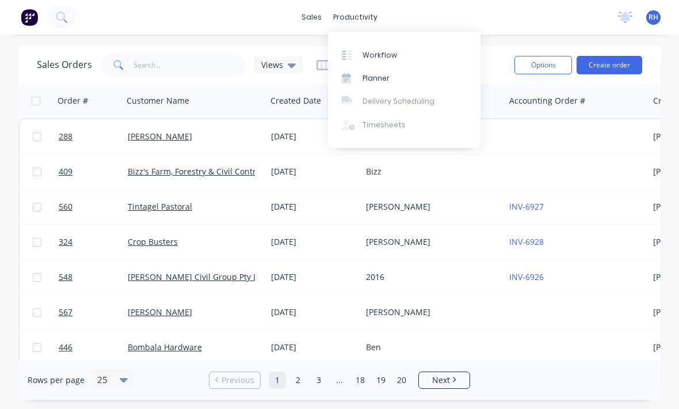
click at [397, 52] on link "Workflow" at bounding box center [404, 54] width 153 height 23
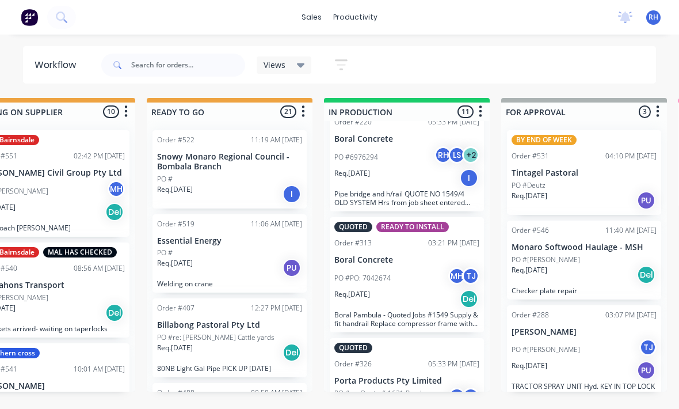
click at [239, 174] on div "PO #" at bounding box center [229, 179] width 145 height 10
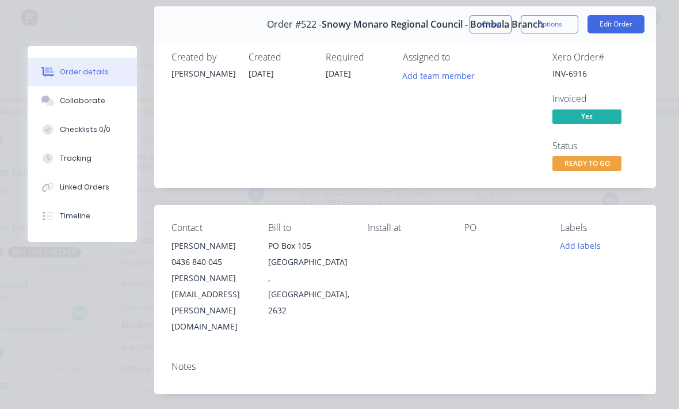
scroll to position [22, 0]
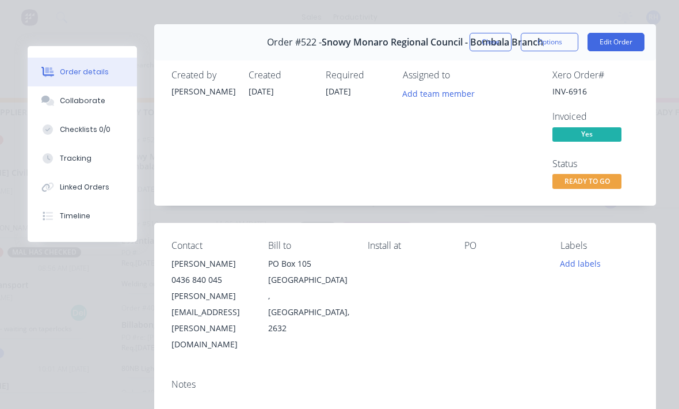
click at [484, 38] on button "Close" at bounding box center [491, 42] width 42 height 18
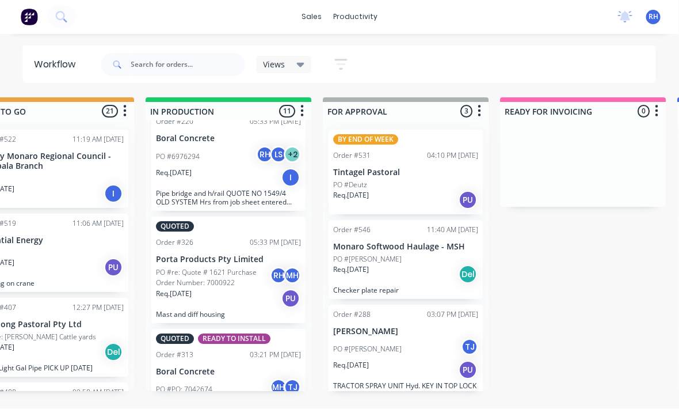
scroll to position [21, 588]
click at [420, 265] on div "Req. [DATE] Del" at bounding box center [405, 275] width 145 height 20
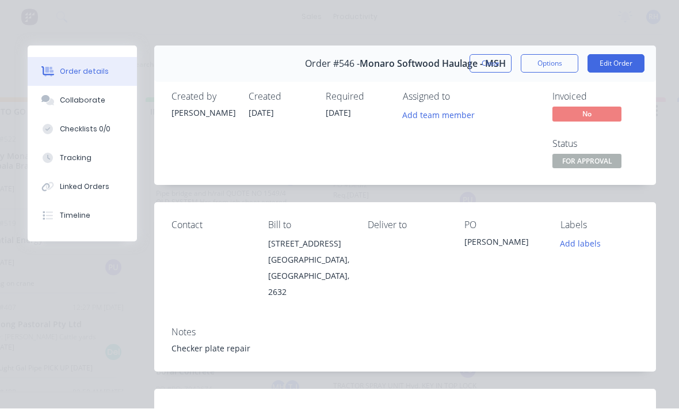
click at [572, 250] on button "Add labels" at bounding box center [580, 244] width 53 height 16
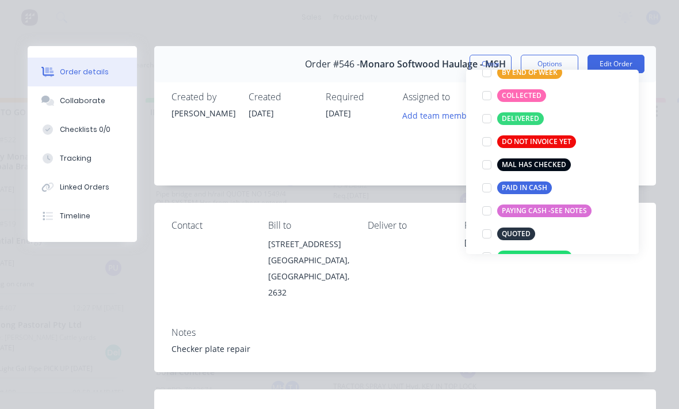
scroll to position [108, 0]
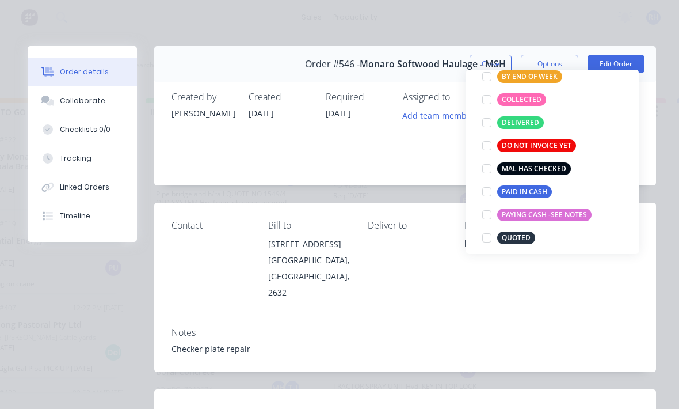
click at [497, 88] on div at bounding box center [487, 99] width 23 height 23
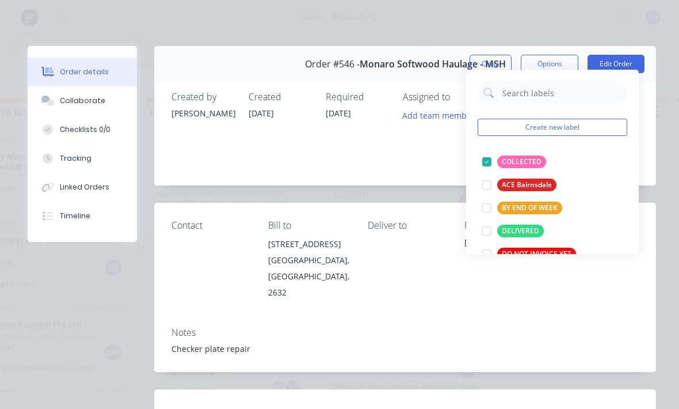
scroll to position [0, 0]
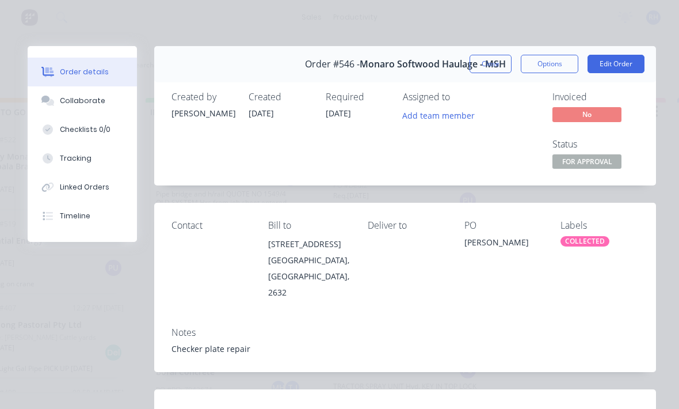
click at [548, 298] on div "Contact [PERSON_NAME] to [STREET_ADDRESS] Deliver to PO [PERSON_NAME] Labels CO…" at bounding box center [405, 260] width 502 height 115
click at [489, 66] on button "Close" at bounding box center [491, 64] width 42 height 18
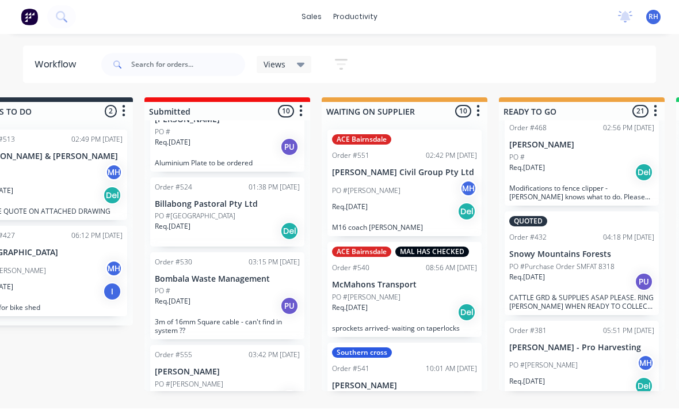
scroll to position [21, 57]
